Goal: Task Accomplishment & Management: Use online tool/utility

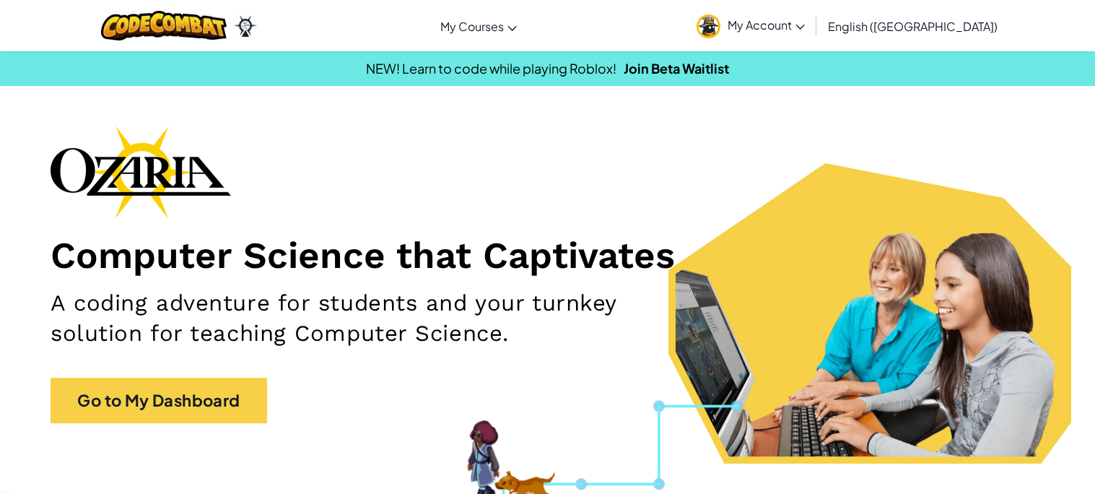
click at [233, 399] on link "Go to My Dashboard" at bounding box center [159, 400] width 217 height 45
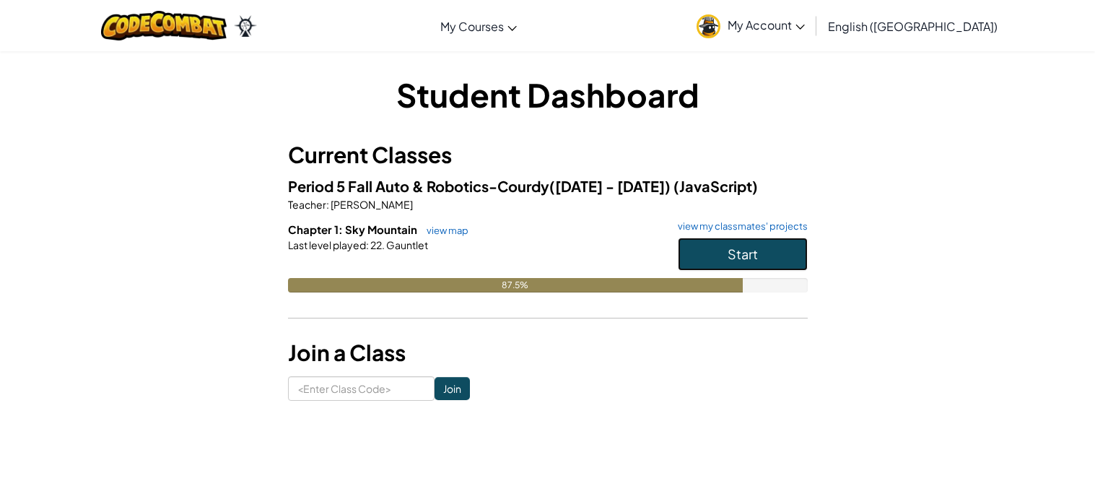
click at [739, 258] on span "Start" at bounding box center [743, 253] width 30 height 17
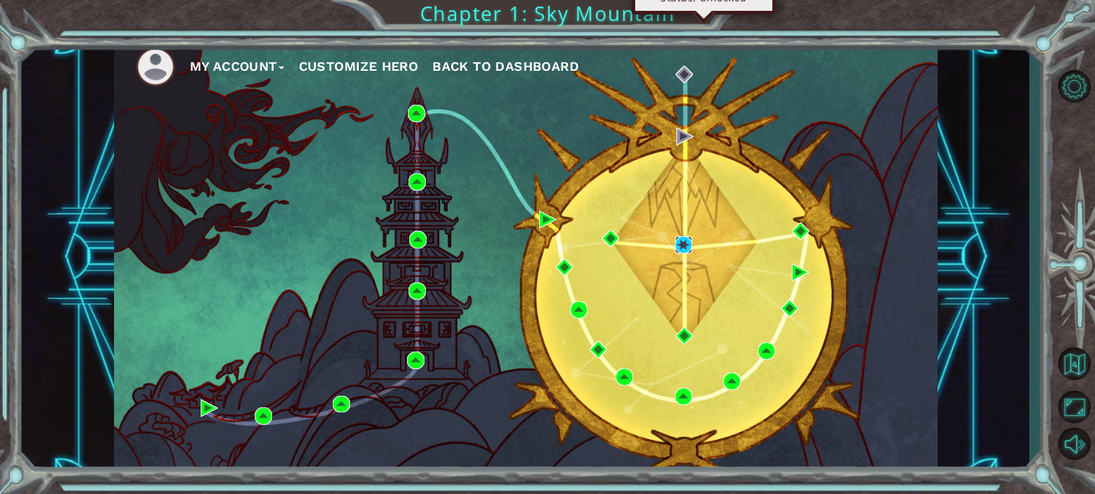
click at [689, 251] on img at bounding box center [683, 244] width 17 height 17
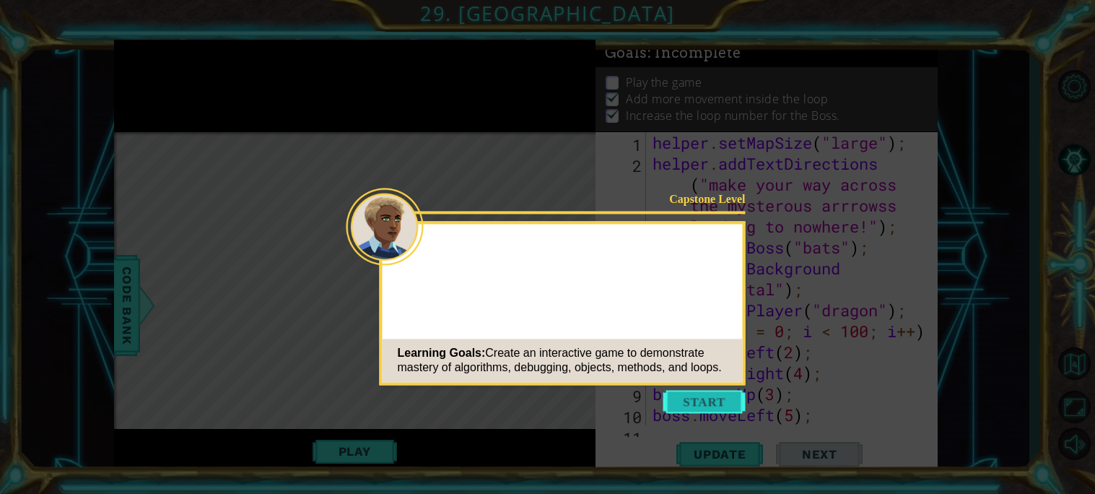
click at [719, 391] on button "Start" at bounding box center [704, 401] width 82 height 23
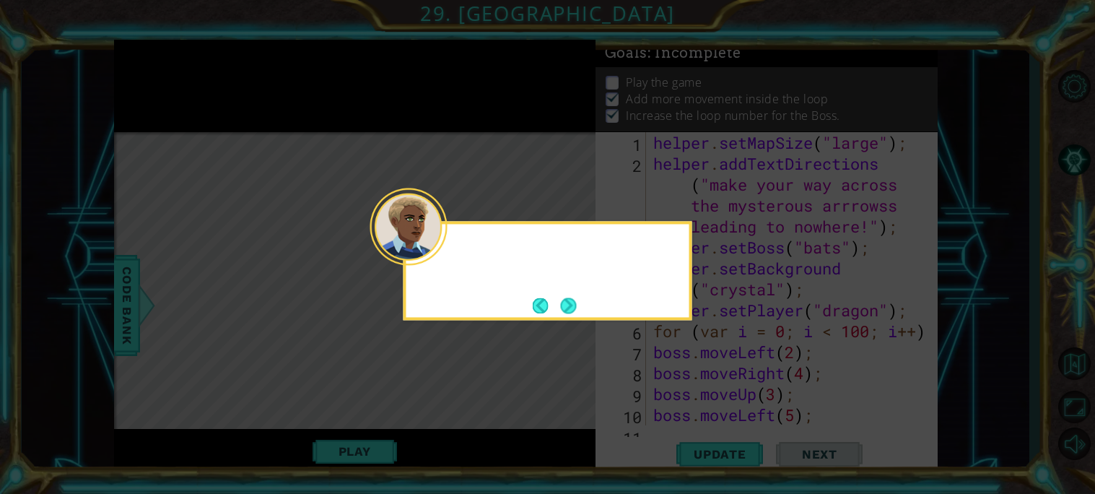
click at [576, 313] on button "Next" at bounding box center [569, 305] width 16 height 16
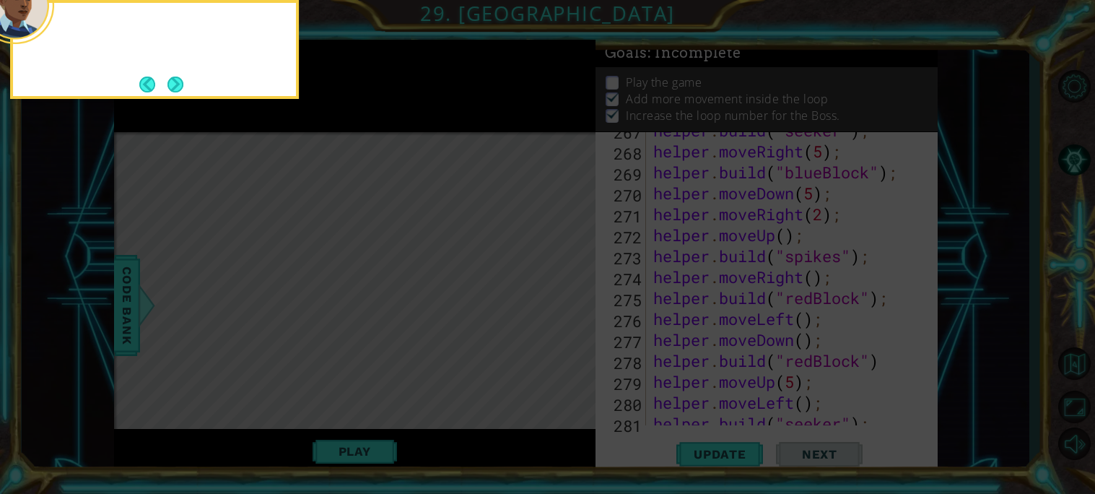
scroll to position [5987, 0]
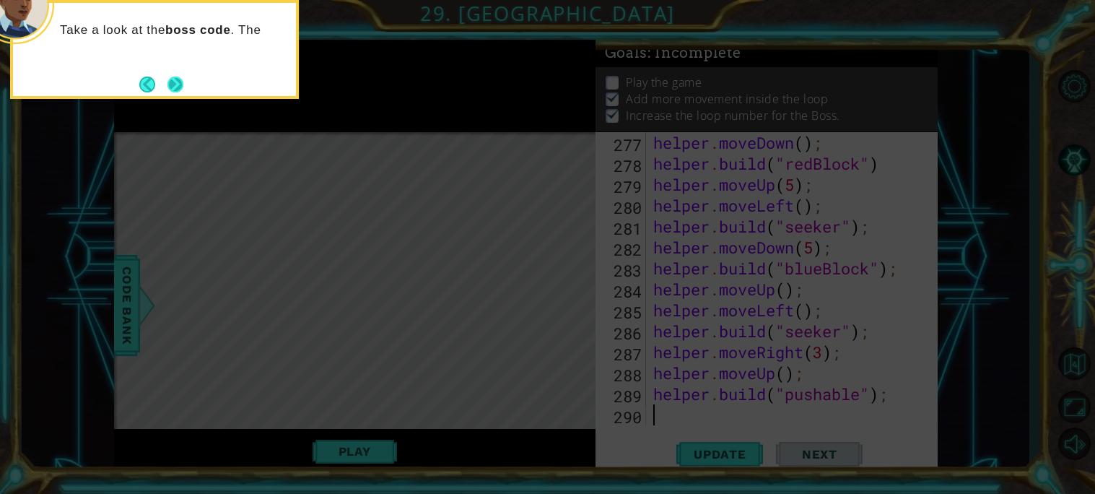
click at [183, 87] on button "Next" at bounding box center [175, 85] width 16 height 16
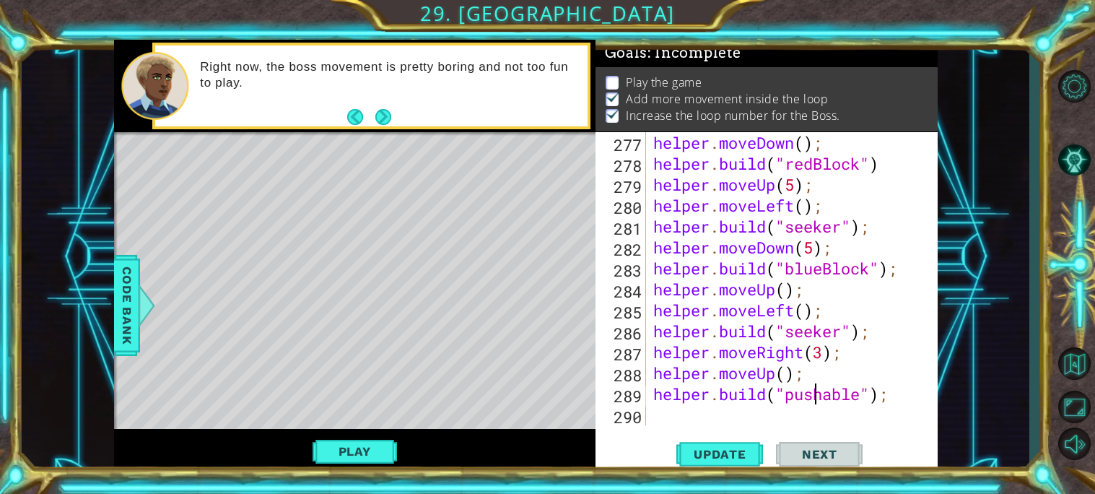
click at [811, 401] on div "helper . moveDown ( ) ; helper . build ( "redBlock" ) helper . moveUp ( 5 ) ; h…" at bounding box center [795, 299] width 291 height 335
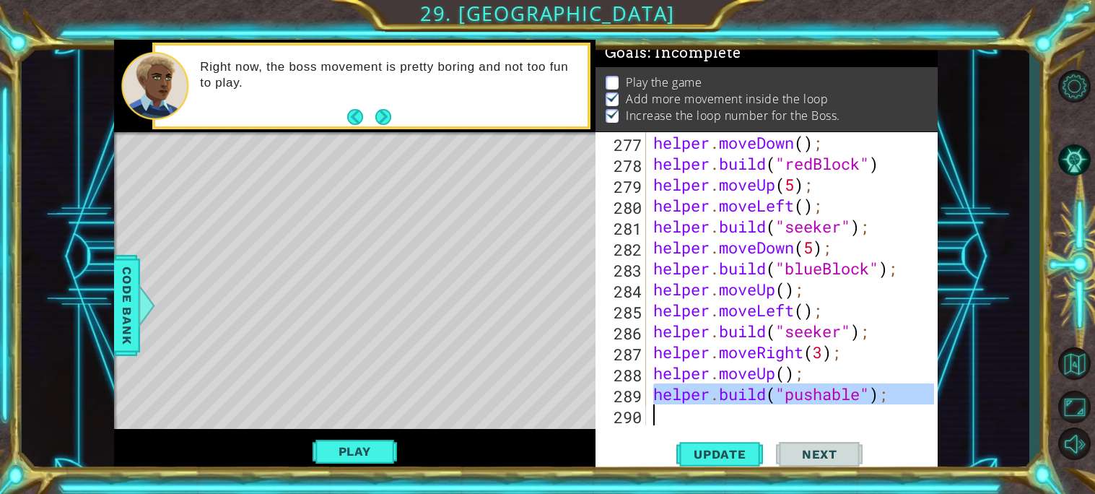
click at [811, 401] on div "helper . moveDown ( ) ; helper . build ( "redBlock" ) helper . moveUp ( 5 ) ; h…" at bounding box center [792, 278] width 284 height 293
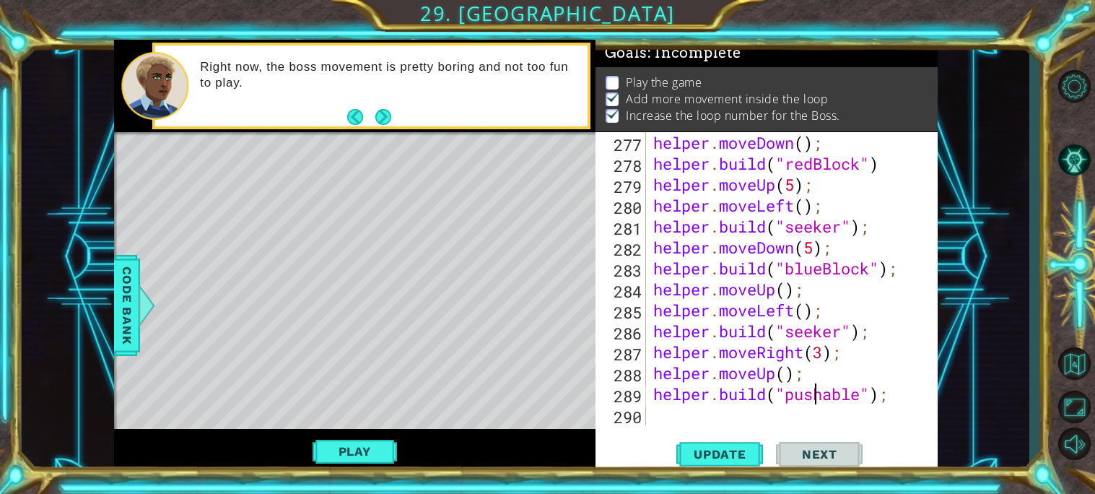
click at [811, 401] on div "helper . moveDown ( ) ; helper . build ( "redBlock" ) helper . moveUp ( 5 ) ; h…" at bounding box center [795, 299] width 291 height 335
type textarea "[DOMAIN_NAME]("switchBlock");"
click at [747, 448] on span "Update" at bounding box center [720, 454] width 82 height 14
click at [763, 417] on div "helper . moveDown ( ) ; helper . build ( "redBlock" ) helper . moveUp ( 5 ) ; h…" at bounding box center [795, 299] width 291 height 335
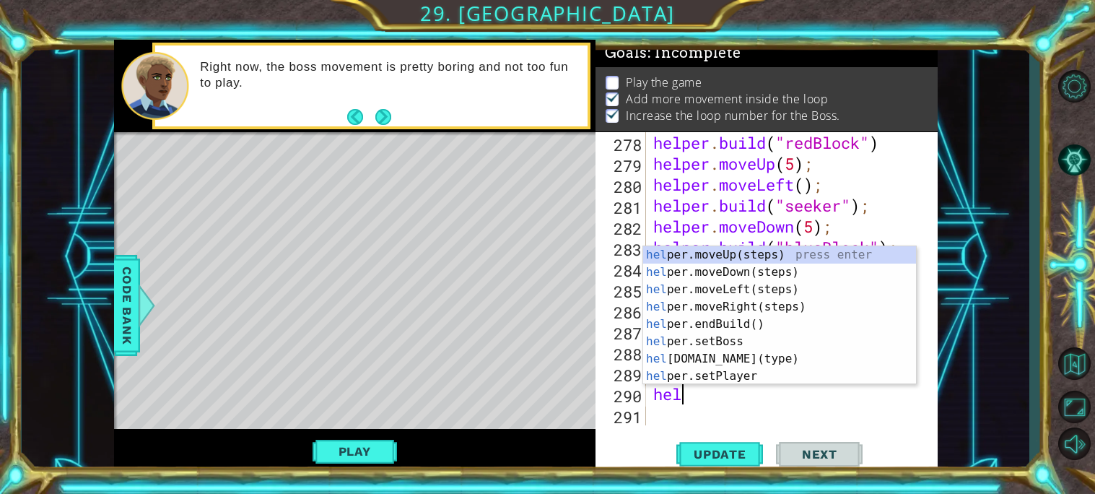
scroll to position [0, 1]
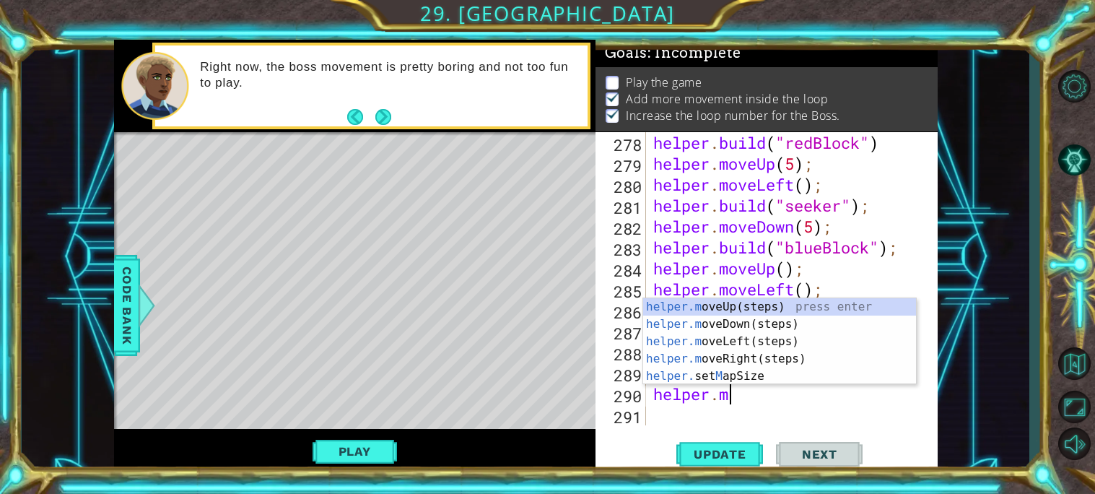
type textarea "helper.move"
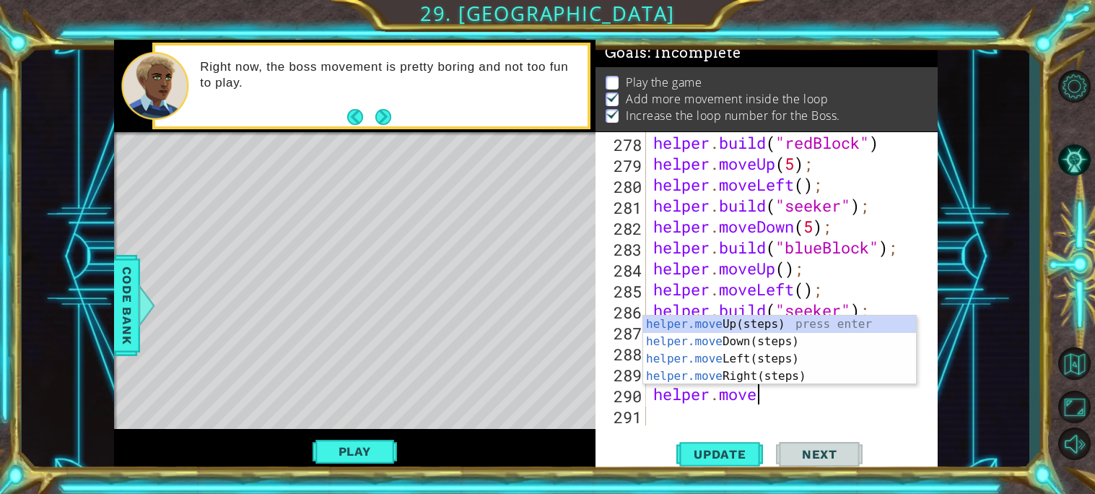
scroll to position [0, 4]
click at [702, 323] on div "helper.move Up(steps) press enter helper.move Down(steps) press enter helper.mo…" at bounding box center [779, 367] width 273 height 104
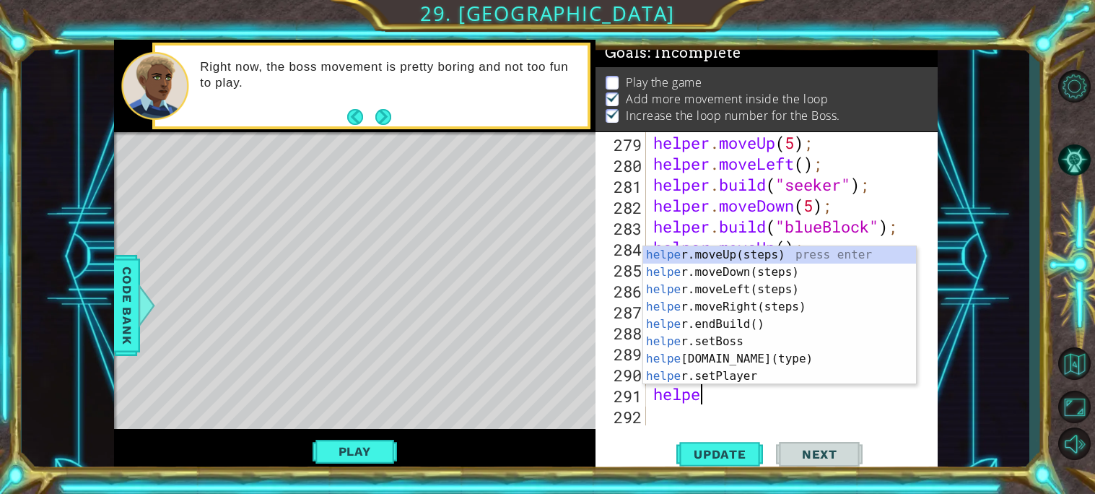
scroll to position [0, 1]
click at [759, 357] on div "helper. moveUp(steps) press enter helper. moveDown(steps) press enter helper. m…" at bounding box center [779, 332] width 273 height 173
type textarea "[DOMAIN_NAME]("wall");"
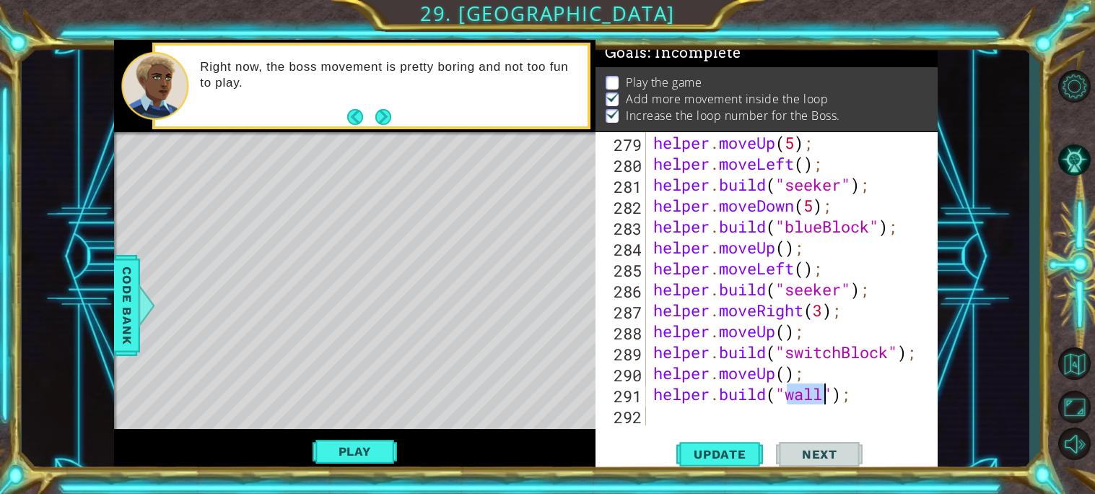
click at [705, 410] on div "helper . moveUp ( 5 ) ; helper . moveLeft ( ) ; helper . build ( "seeker" ) ; h…" at bounding box center [795, 299] width 291 height 335
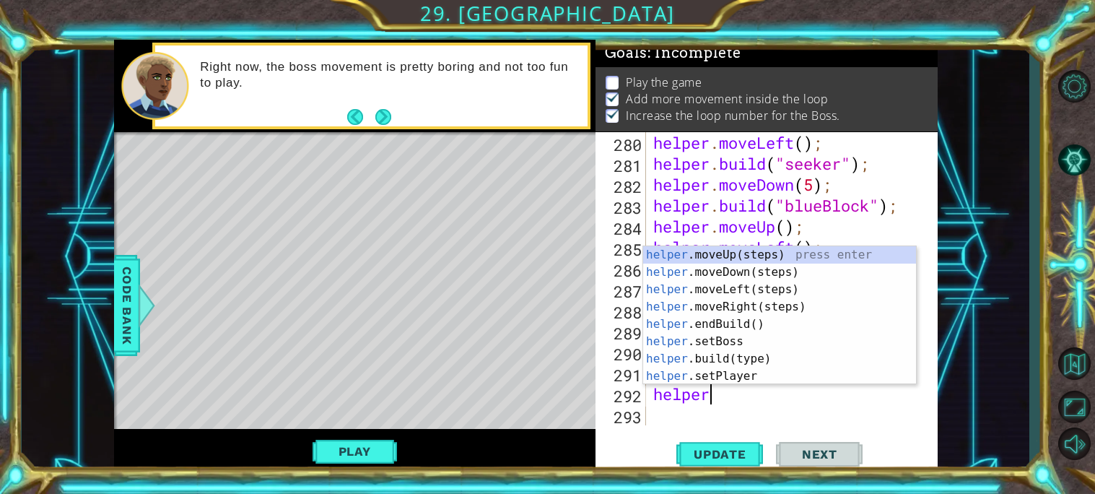
type textarea "helper."
click at [712, 259] on div "helper. moveUp(steps) press enter helper. moveDown(steps) press enter helper. m…" at bounding box center [779, 332] width 273 height 173
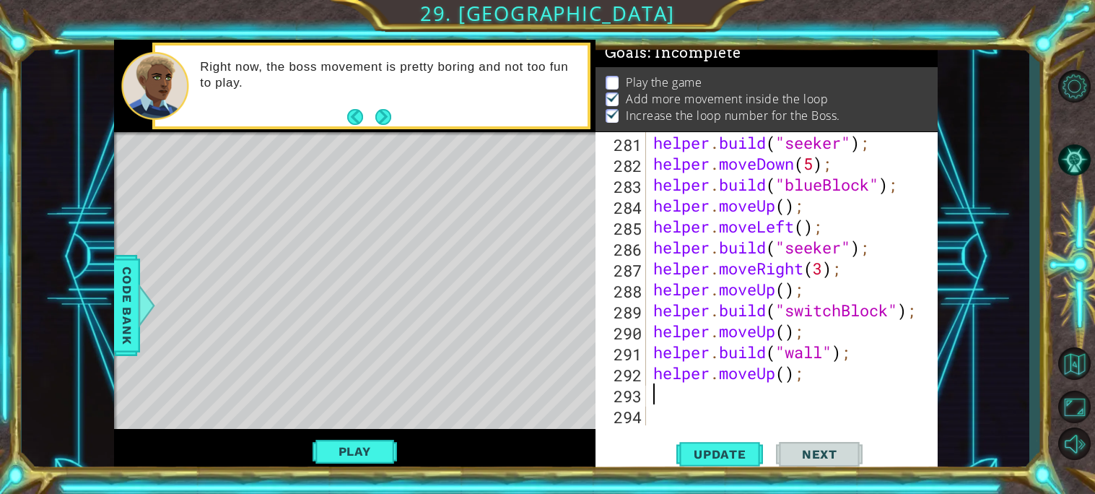
scroll to position [6071, 0]
click at [785, 378] on div "helper . build ( "seeker" ) ; helper . moveDown ( 5 ) ; helper . build ( "blueB…" at bounding box center [795, 299] width 291 height 335
click at [713, 457] on span "Update" at bounding box center [720, 454] width 82 height 14
click at [812, 338] on div "helper . build ( "seeker" ) ; helper . moveDown ( 5 ) ; helper . build ( "blueB…" at bounding box center [795, 299] width 291 height 335
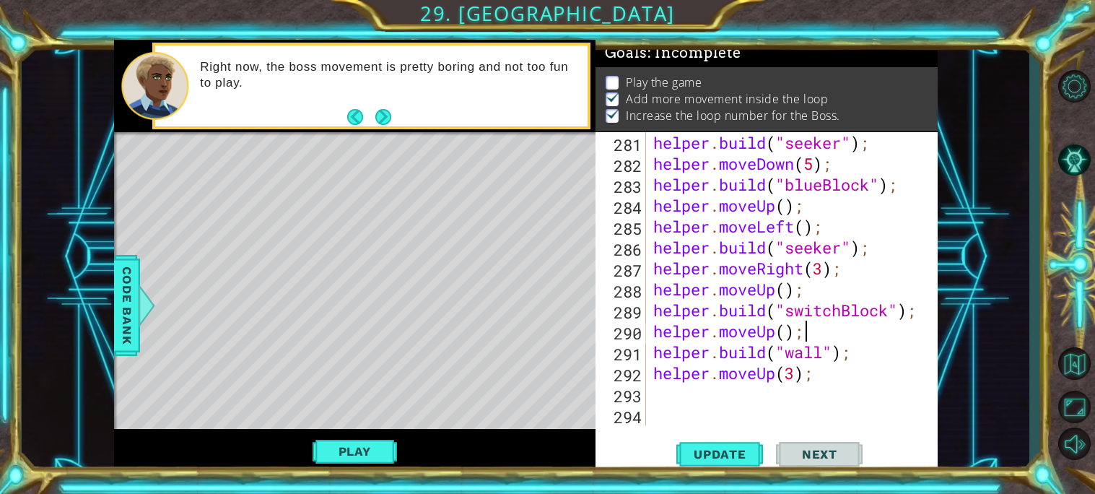
scroll to position [0, 5]
drag, startPoint x: 775, startPoint y: 336, endPoint x: 759, endPoint y: 333, distance: 16.9
click at [759, 333] on div "helper . build ( "seeker" ) ; helper . moveDown ( 5 ) ; helper . build ( "blueB…" at bounding box center [795, 299] width 291 height 335
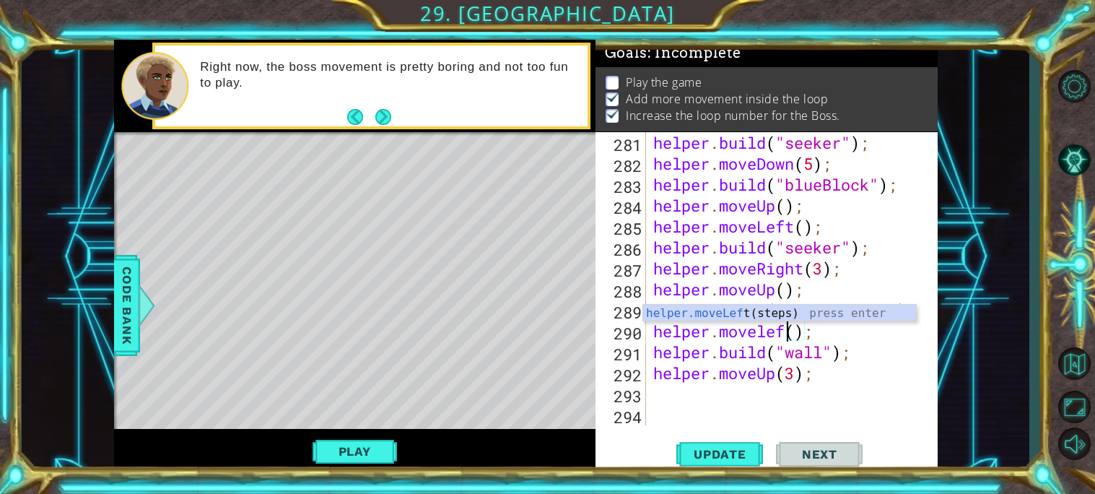
scroll to position [0, 6]
click at [739, 448] on span "Update" at bounding box center [720, 454] width 82 height 14
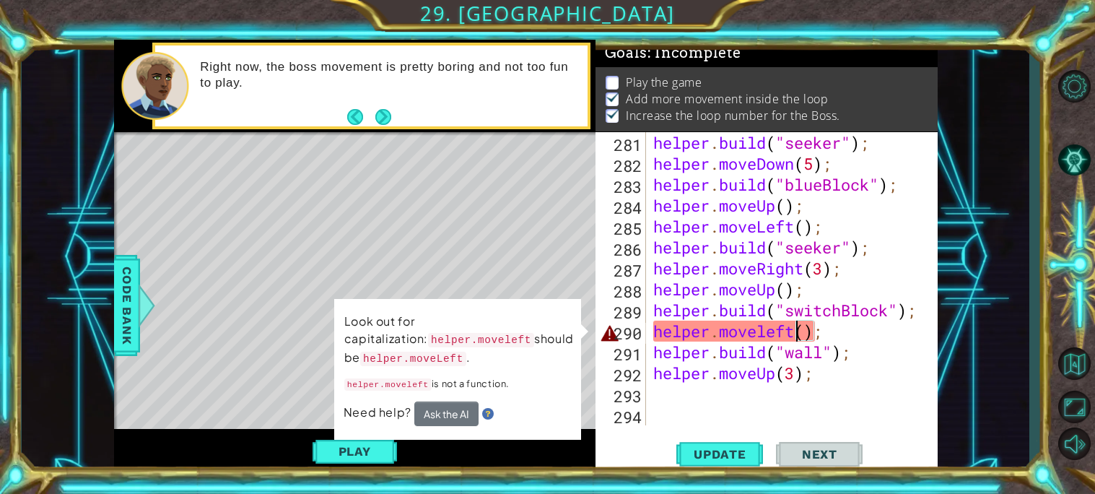
click at [772, 332] on div "helper . build ( "seeker" ) ; helper . moveDown ( 5 ) ; helper . build ( "blueB…" at bounding box center [795, 299] width 291 height 335
click at [770, 332] on div "helper . build ( "seeker" ) ; helper . moveDown ( 5 ) ; helper . build ( "blueB…" at bounding box center [795, 299] width 291 height 335
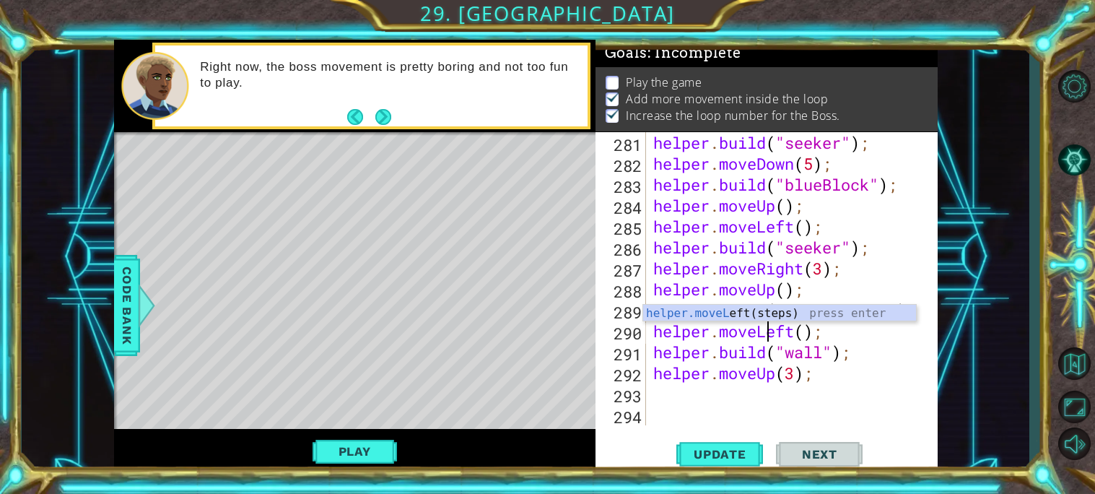
scroll to position [0, 5]
click at [718, 449] on span "Update" at bounding box center [720, 454] width 82 height 14
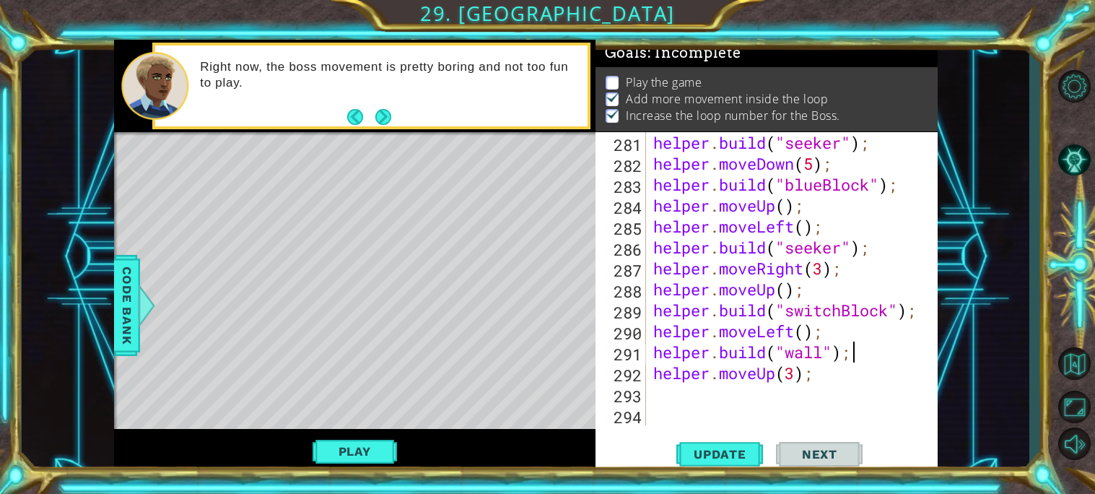
click at [859, 354] on div "helper . build ( "seeker" ) ; helper . moveDown ( 5 ) ; helper . build ( "blueB…" at bounding box center [795, 299] width 291 height 335
type textarea "[DOMAIN_NAME]("wall");"
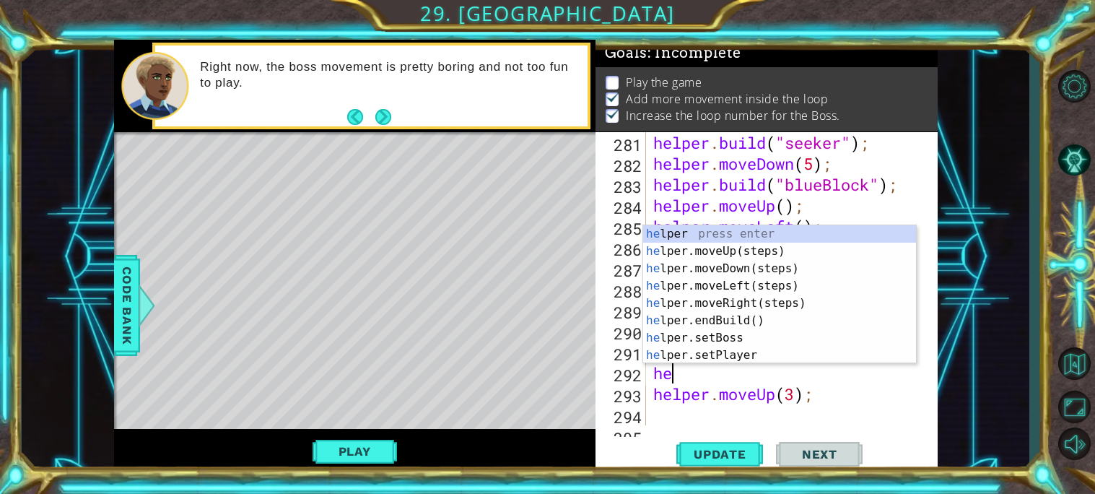
type textarea "h"
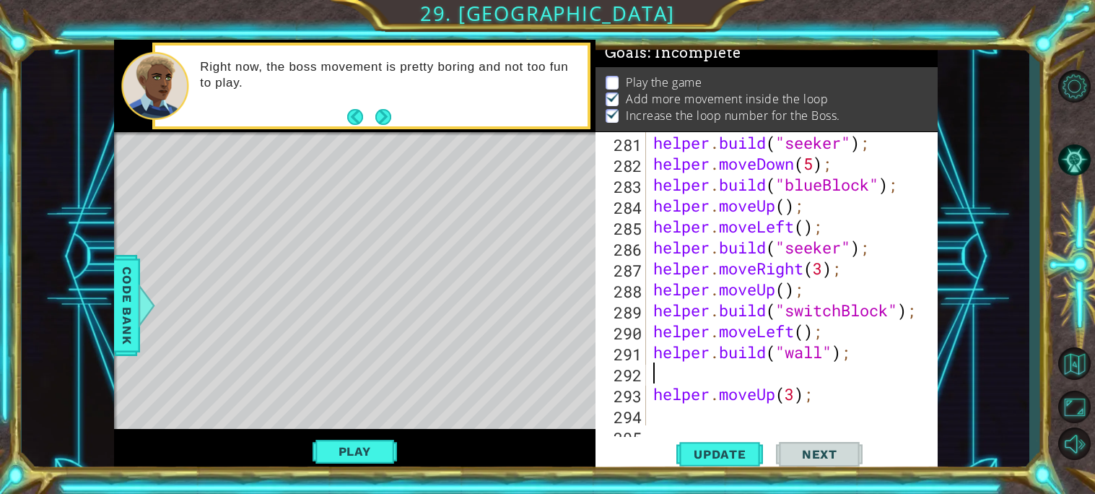
click at [798, 395] on div "helper . build ( "seeker" ) ; helper . moveDown ( 5 ) ; helper . build ( "blueB…" at bounding box center [795, 299] width 291 height 335
type textarea "helper.moveUp(1);"
click at [731, 379] on div "helper . build ( "seeker" ) ; helper . moveDown ( 5 ) ; helper . build ( "blueB…" at bounding box center [795, 299] width 291 height 335
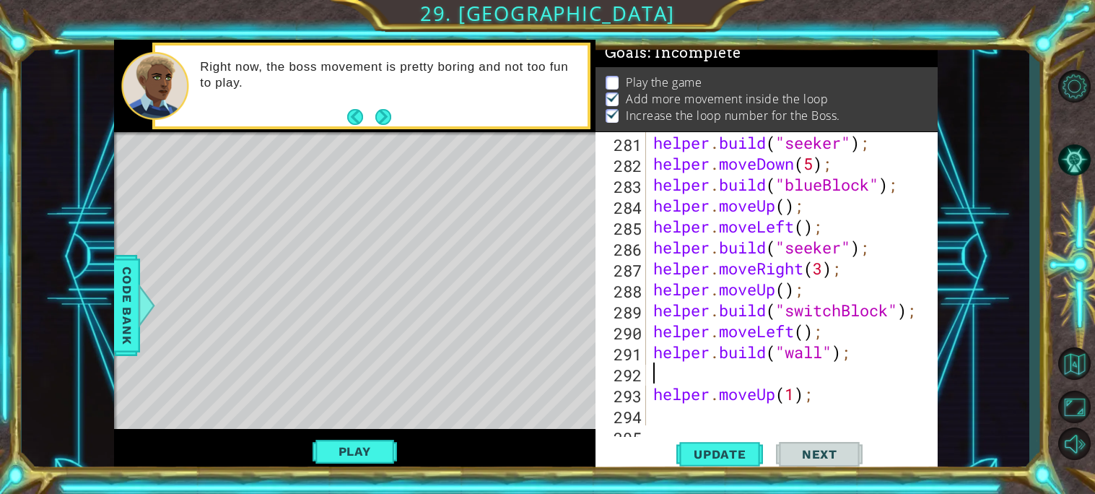
type textarea "[DOMAIN_NAME]("wall");"
click at [688, 403] on div "helper . moveLeft ( ) ; helper . build ( "seeker" ) ; helper . moveDown ( 5 ) ;…" at bounding box center [795, 279] width 291 height 335
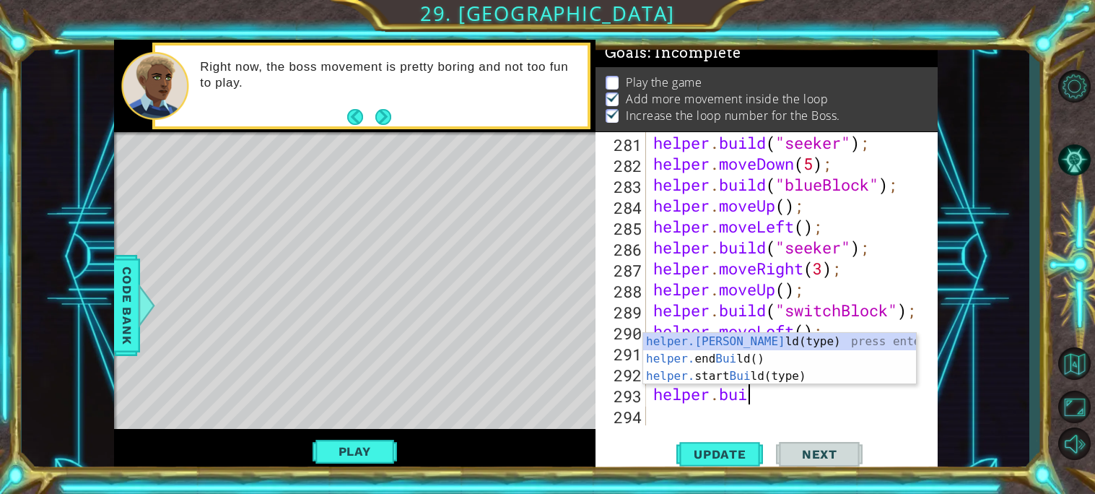
scroll to position [0, 4]
click at [699, 336] on div "[DOMAIN_NAME] (type) press enter helper. end Build () press enter helper. start…" at bounding box center [779, 376] width 273 height 87
type textarea "[DOMAIN_NAME]("wall");"
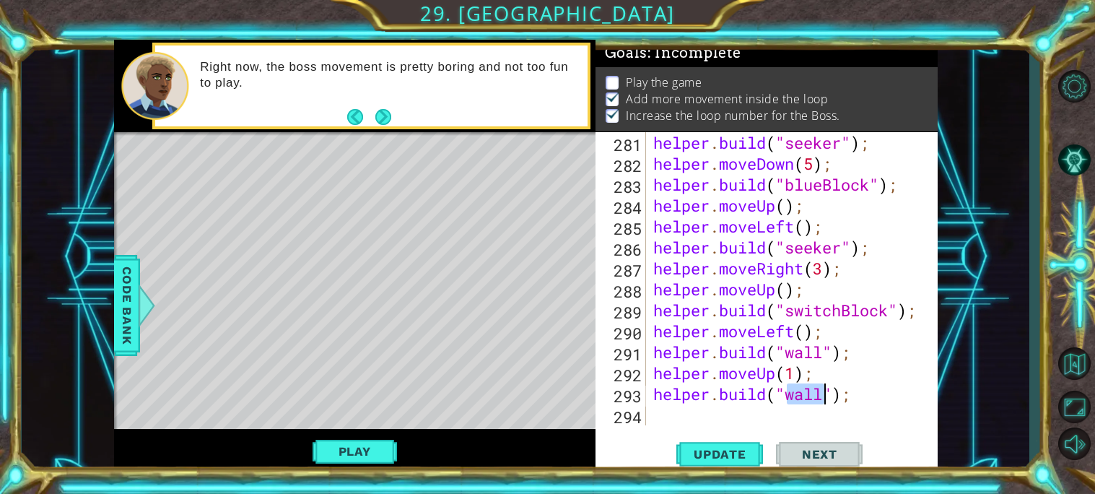
click at [739, 414] on div "helper . build ( "seeker" ) ; helper . moveDown ( 5 ) ; helper . build ( "blueB…" at bounding box center [795, 299] width 291 height 335
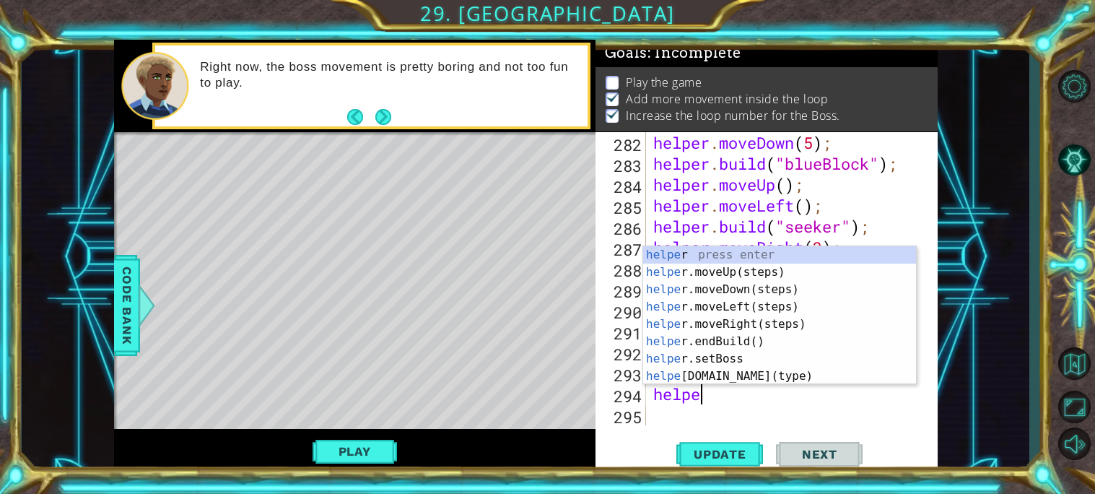
scroll to position [0, 1]
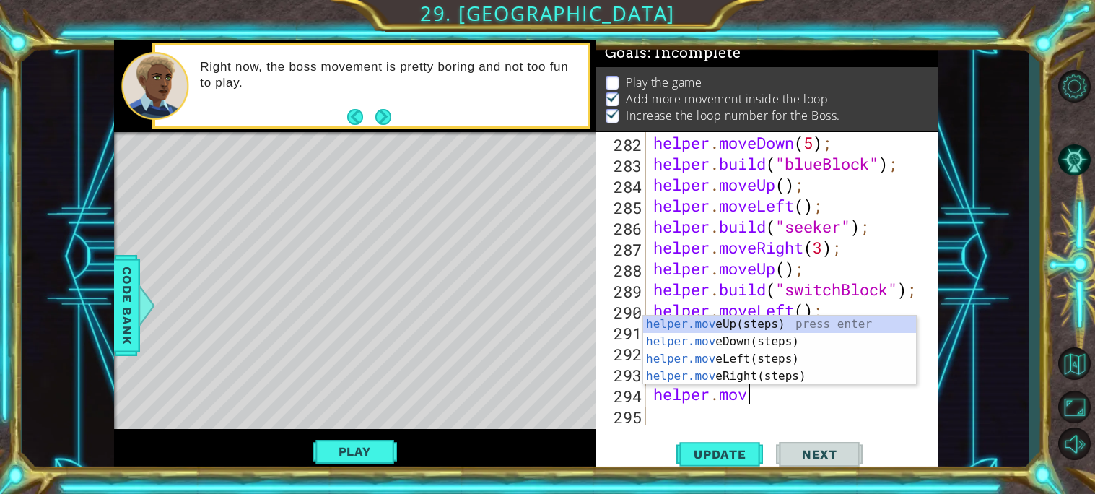
type textarea "helper.move"
click at [741, 326] on div "helper.move Up(steps) press enter helper.move Down(steps) press enter helper.mo…" at bounding box center [779, 367] width 273 height 104
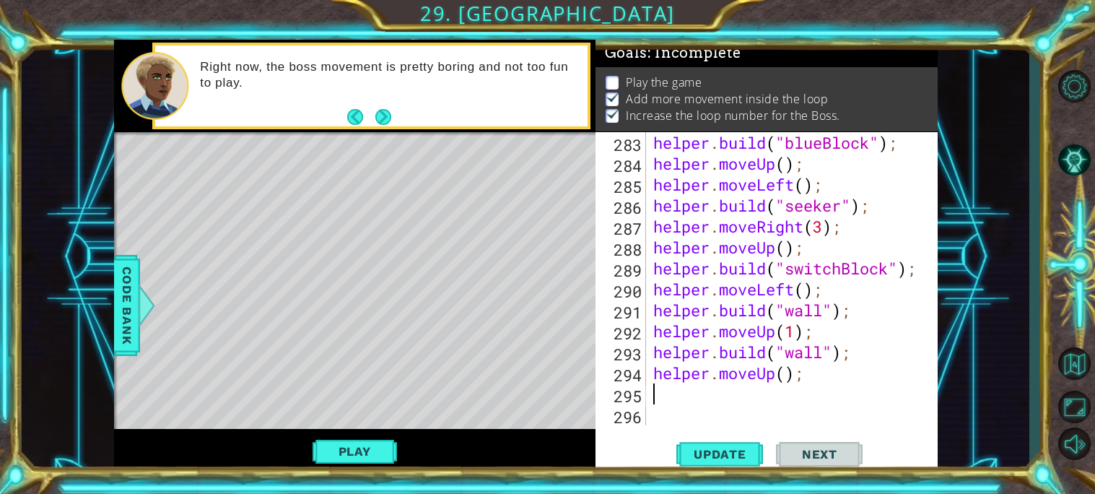
scroll to position [6113, 0]
click at [790, 382] on div "helper . build ( "blueBlock" ) ; helper . moveUp ( ) ; helper . moveLeft ( ) ; …" at bounding box center [795, 299] width 291 height 335
type textarea "helper.moveUp(2);"
click at [746, 448] on span "Update" at bounding box center [720, 454] width 82 height 14
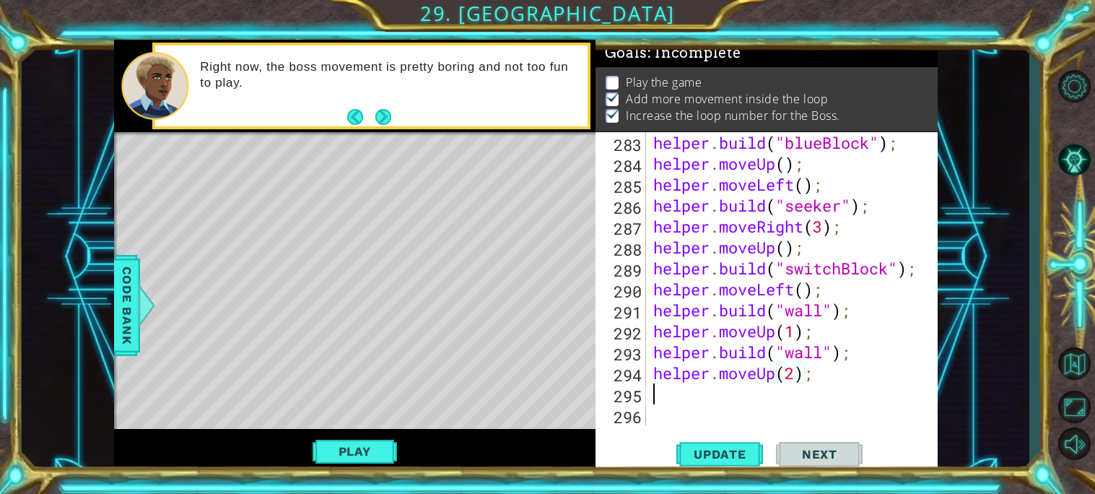
click at [656, 390] on div "helper . build ( "blueBlock" ) ; helper . moveUp ( ) ; helper . moveLeft ( ) ; …" at bounding box center [795, 299] width 291 height 335
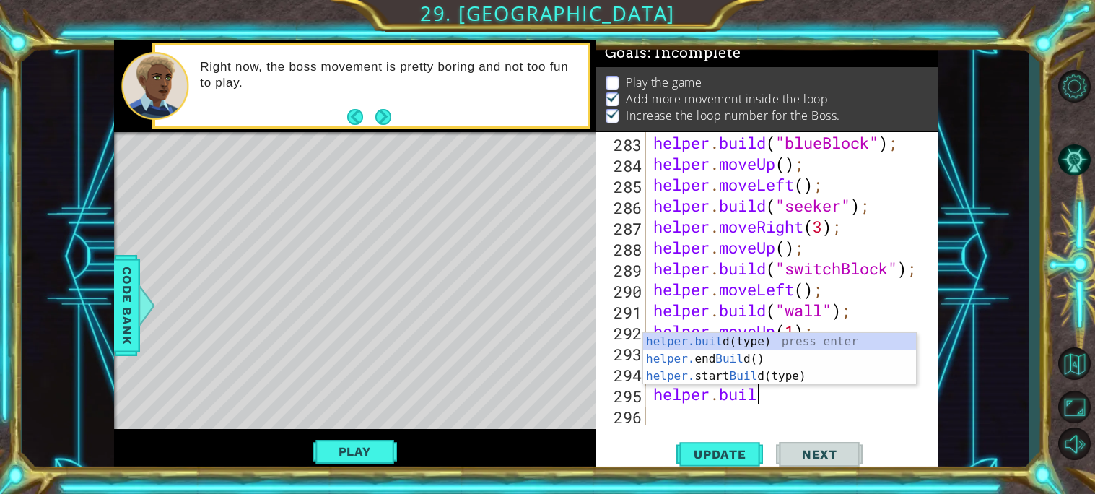
scroll to position [0, 4]
click at [663, 339] on div "[DOMAIN_NAME] (type) press enter helper. end Build () press enter helper. start…" at bounding box center [779, 376] width 273 height 87
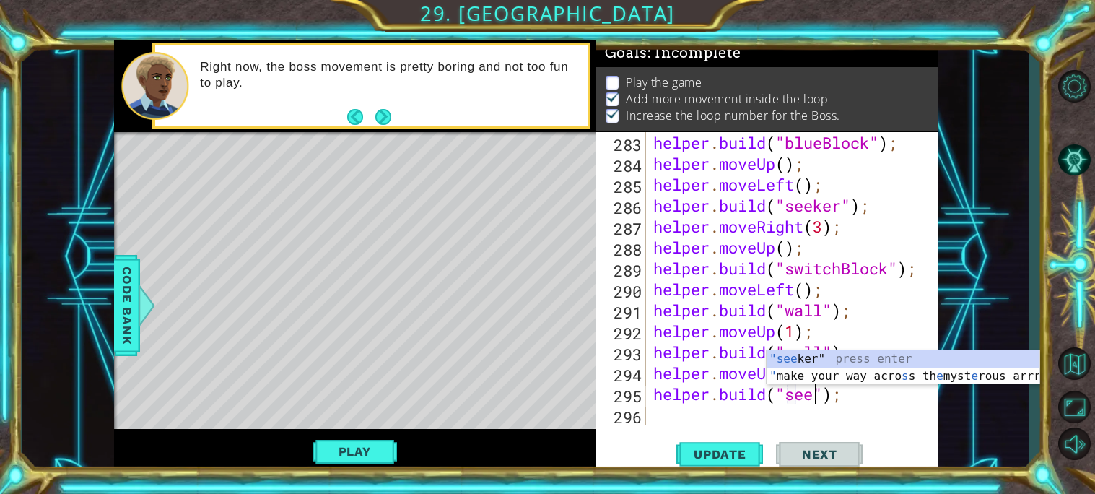
scroll to position [0, 8]
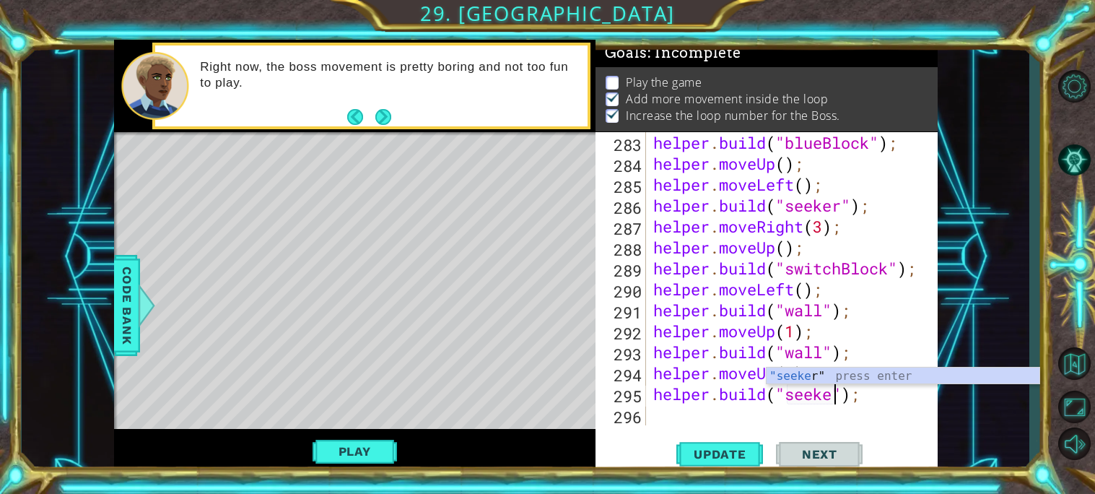
type textarea "[DOMAIN_NAME]("seeker");"
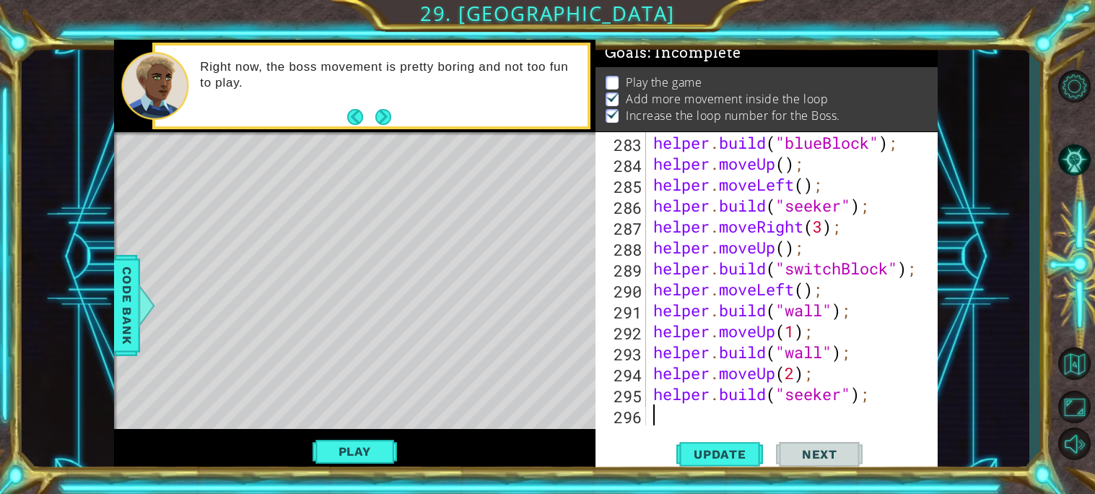
click at [664, 419] on div "helper . build ( "blueBlock" ) ; helper . moveUp ( ) ; helper . moveLeft ( ) ; …" at bounding box center [795, 299] width 291 height 335
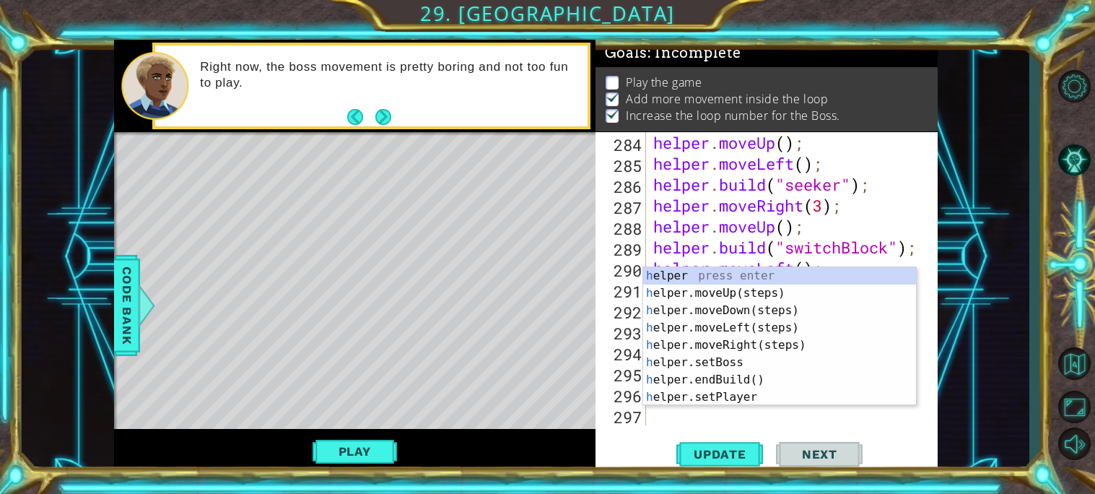
scroll to position [6134, 0]
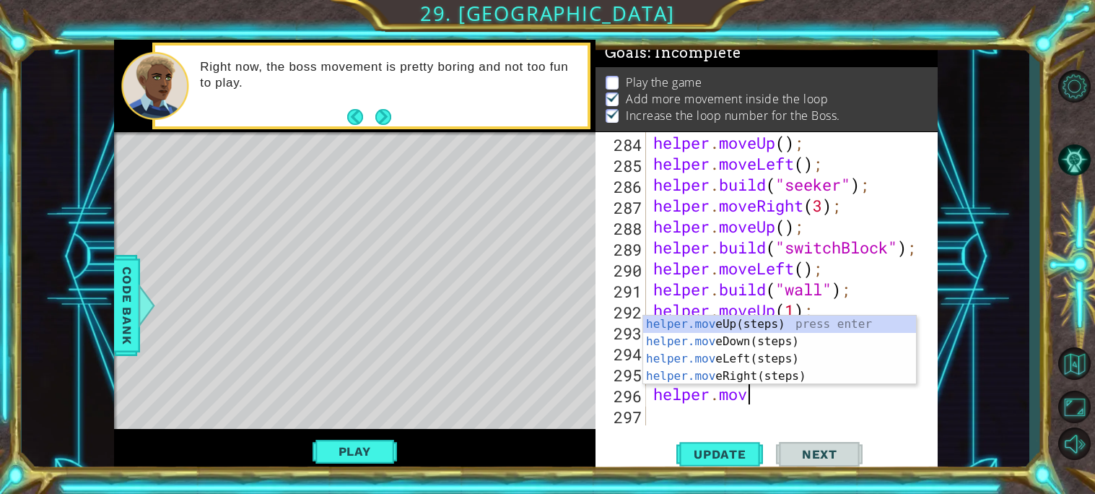
type textarea "helper.move"
click at [739, 353] on div "helper.move Up(steps) press enter helper.move Down(steps) press enter helper.mo…" at bounding box center [779, 367] width 273 height 104
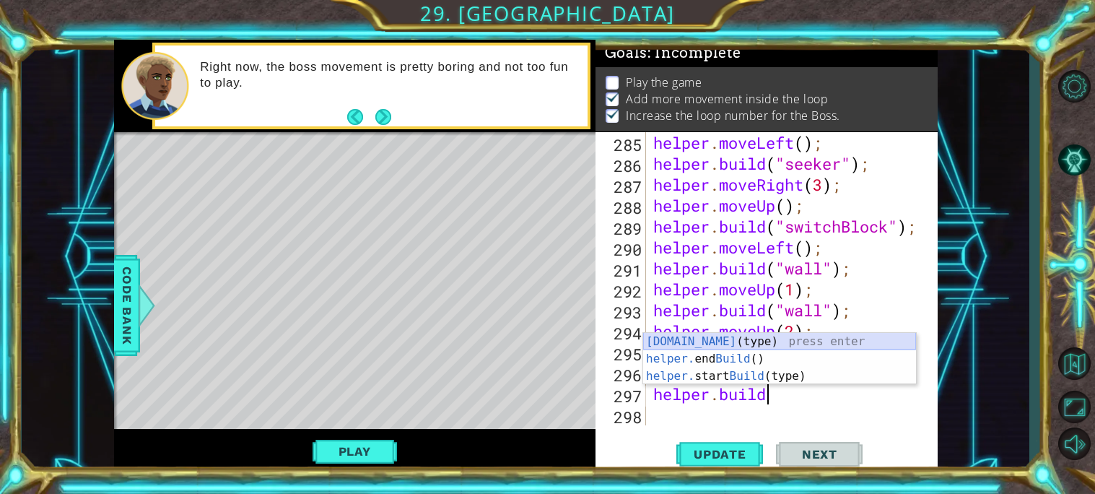
click at [723, 338] on div "[DOMAIN_NAME] (type) press enter helper. end Build () press enter helper. start…" at bounding box center [779, 376] width 273 height 87
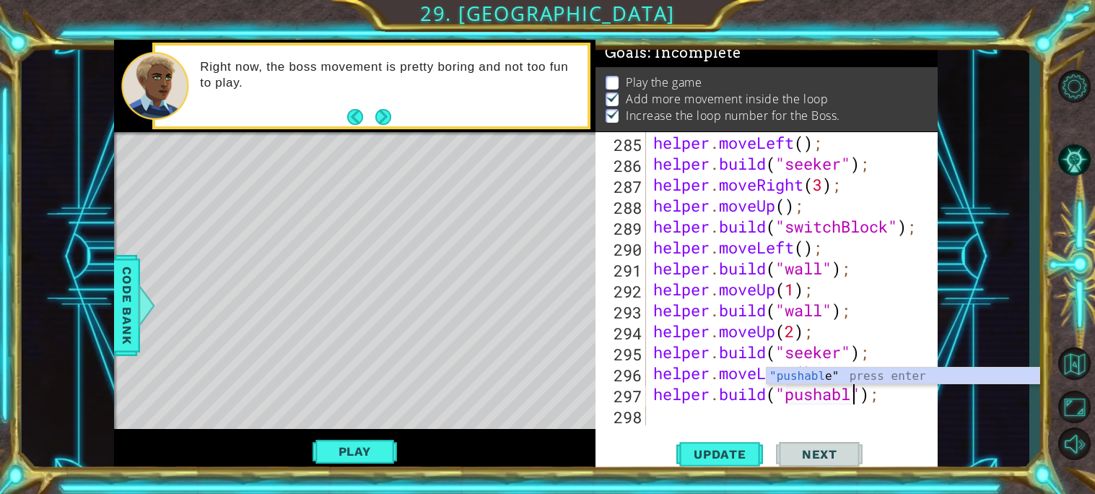
scroll to position [0, 9]
type textarea "[DOMAIN_NAME]("pushable");"
click at [707, 448] on span "Update" at bounding box center [720, 454] width 82 height 14
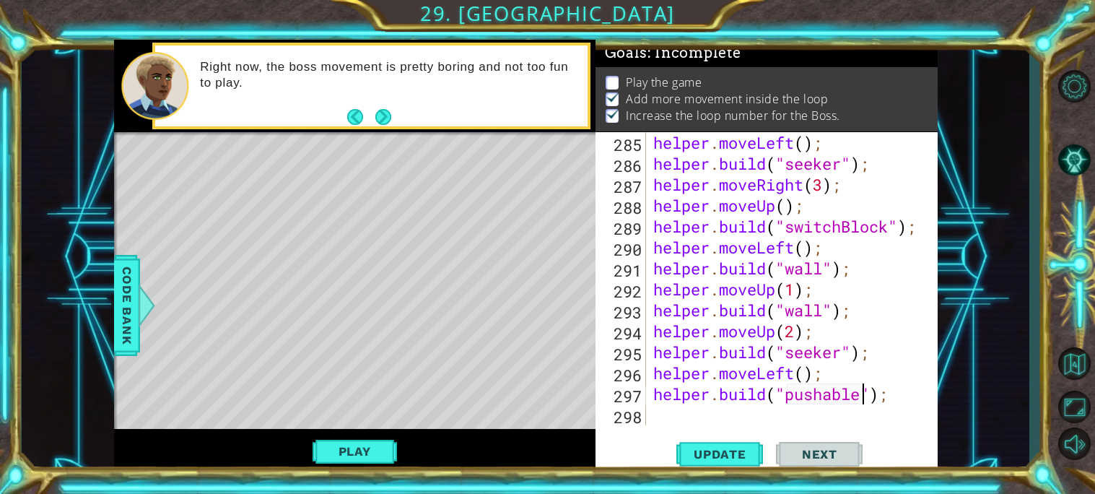
click at [725, 422] on div "helper . moveLeft ( ) ; helper . build ( "seeker" ) ; helper . moveRight ( 3 ) …" at bounding box center [795, 299] width 291 height 335
